Goal: Task Accomplishment & Management: Manage account settings

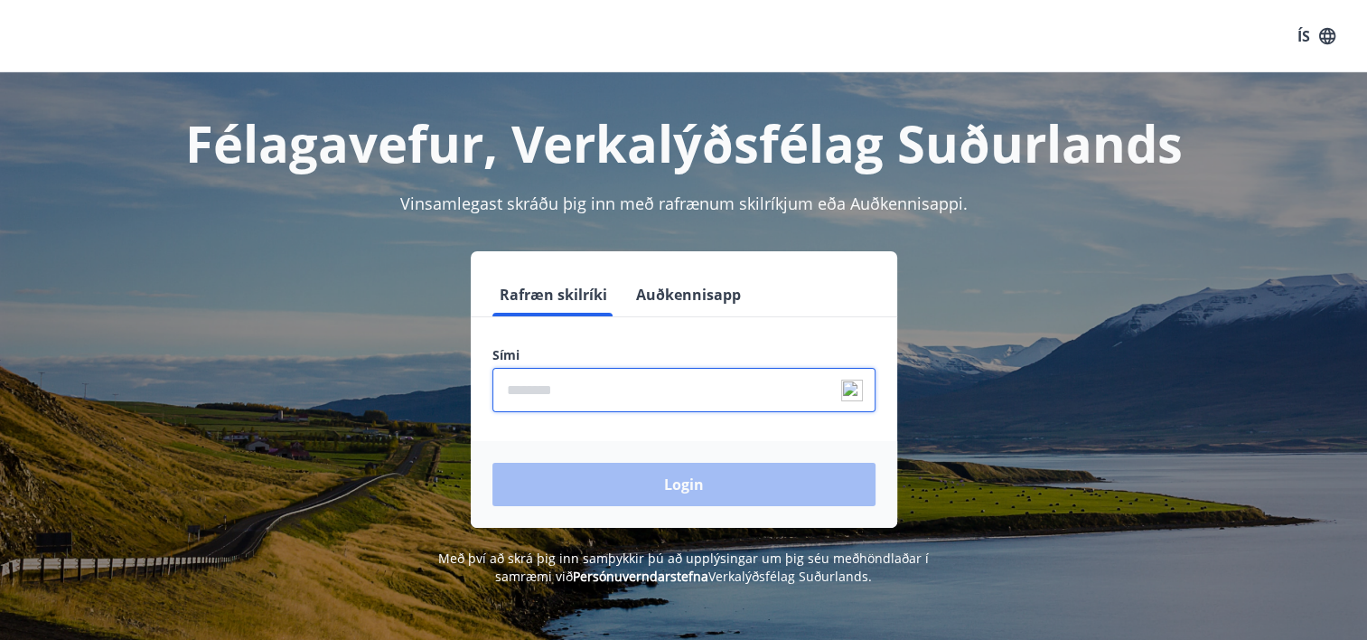
click at [600, 387] on input "phone" at bounding box center [683, 390] width 383 height 44
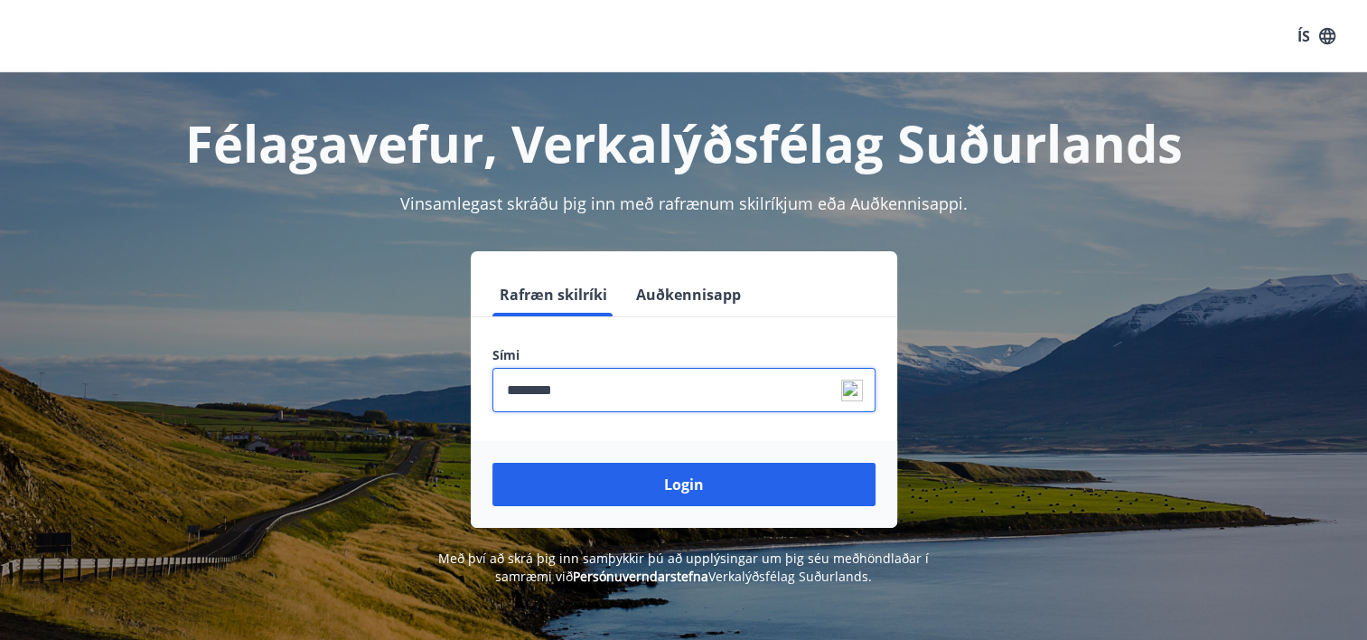
type input "********"
click at [492, 463] on button "Login" at bounding box center [683, 484] width 383 height 43
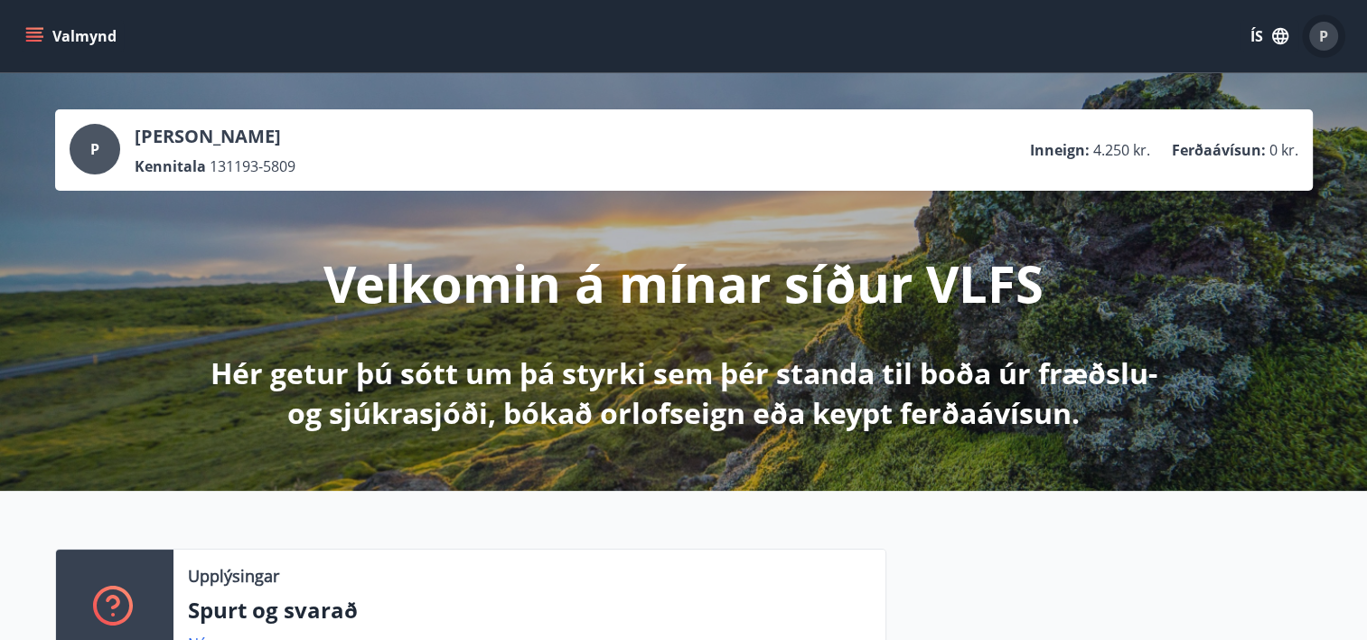
click at [1335, 43] on div "P" at bounding box center [1323, 36] width 29 height 29
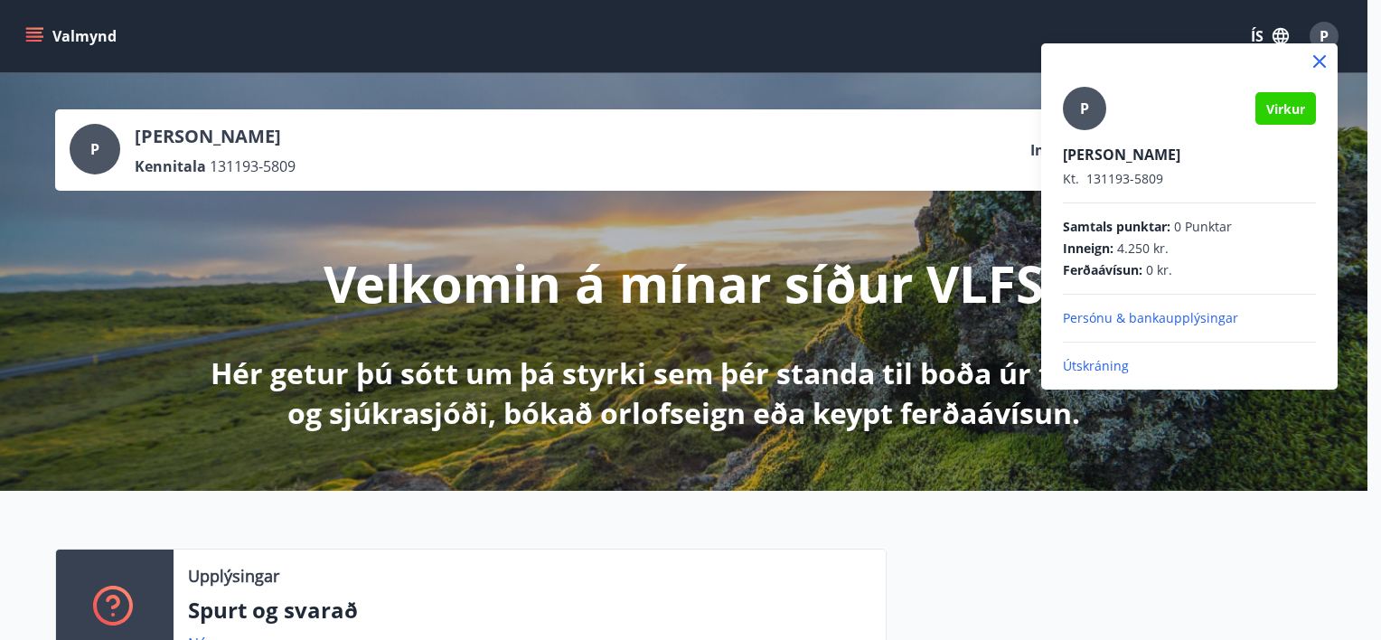
click at [1249, 34] on div at bounding box center [690, 320] width 1381 height 640
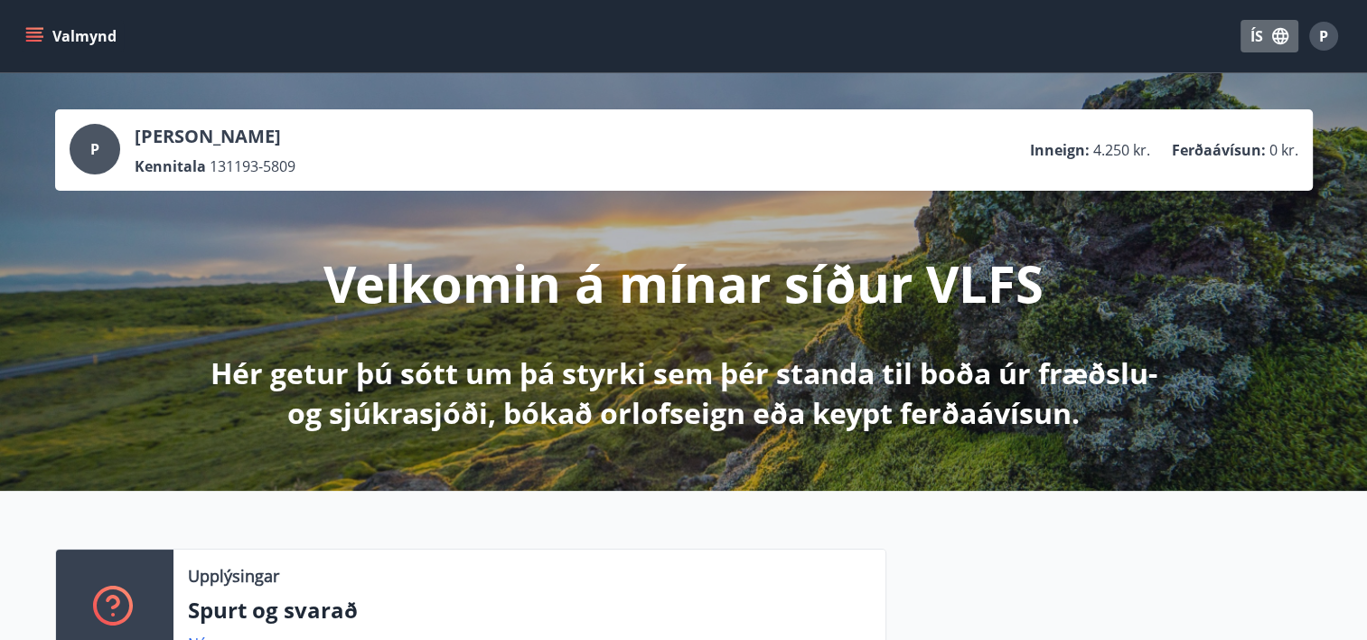
click at [1257, 33] on button "ÍS" at bounding box center [1270, 36] width 58 height 33
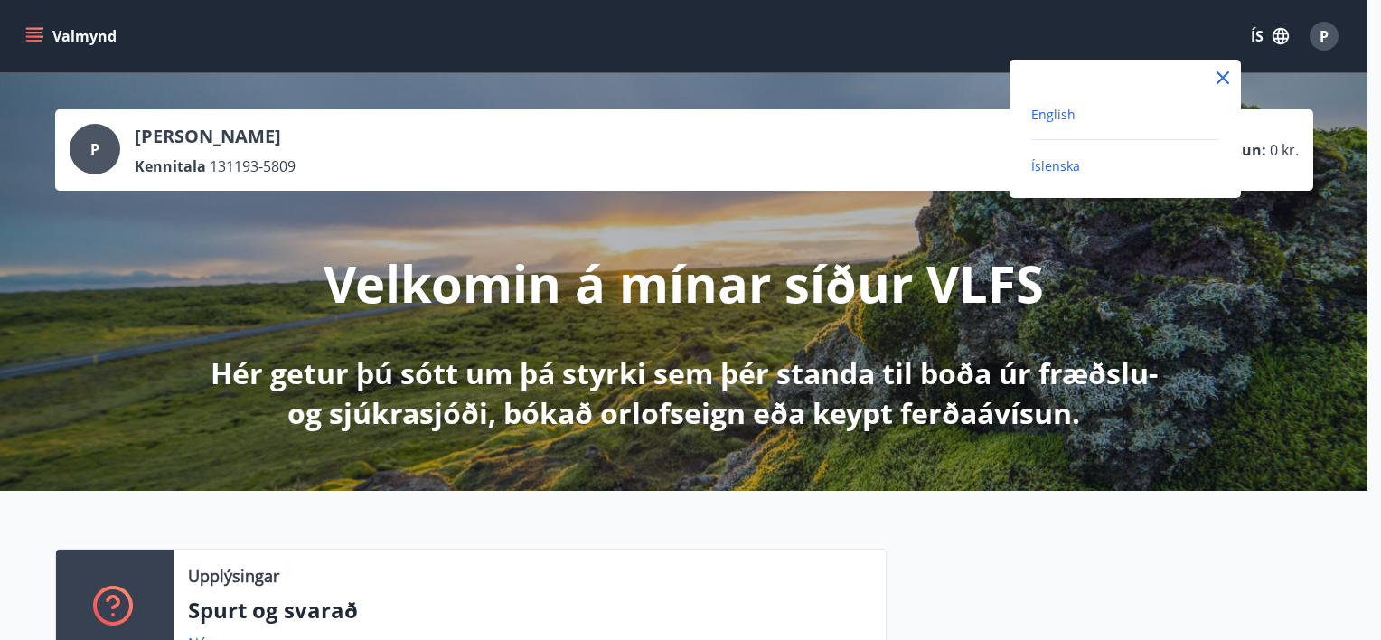
click at [1048, 111] on span "English" at bounding box center [1053, 114] width 44 height 17
